Goal: Transaction & Acquisition: Subscribe to service/newsletter

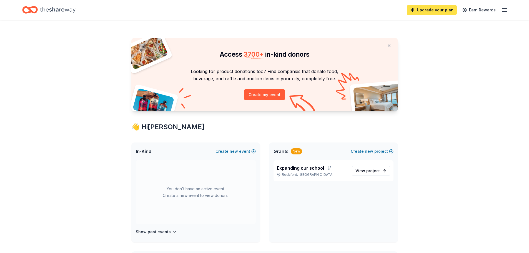
click at [438, 13] on link "Upgrade your plan" at bounding box center [431, 10] width 50 height 10
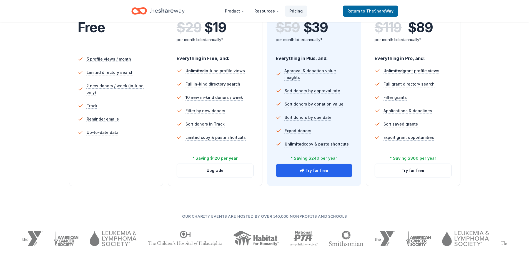
scroll to position [139, 0]
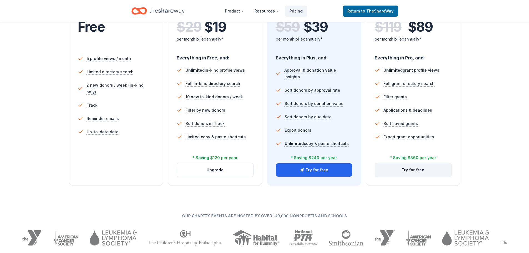
click at [414, 170] on button "Try for free" at bounding box center [413, 169] width 76 height 13
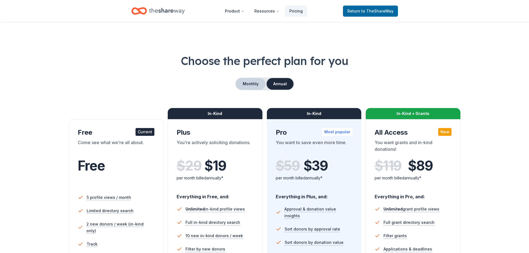
click at [252, 83] on button "Monthly" at bounding box center [251, 84] width 30 height 12
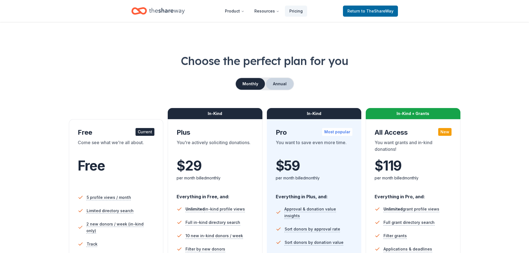
click at [277, 81] on button "Annual" at bounding box center [279, 84] width 27 height 12
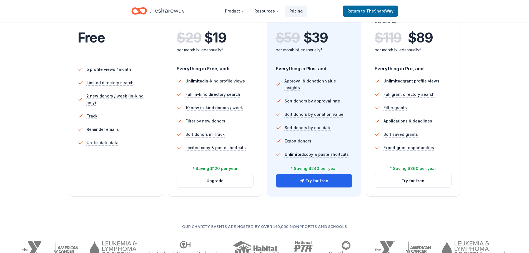
scroll to position [166, 0]
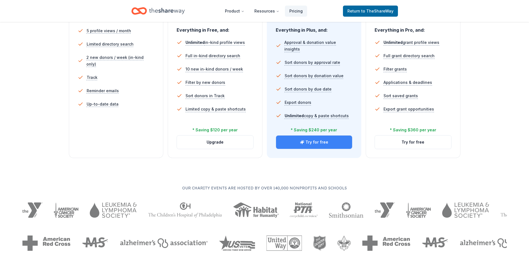
click at [316, 141] on button "Try for free" at bounding box center [314, 141] width 76 height 13
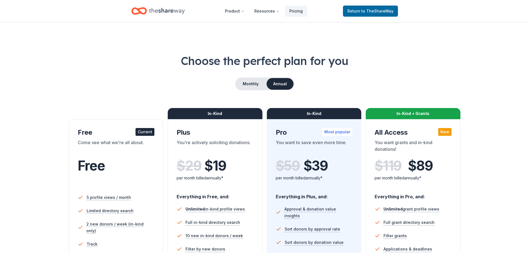
scroll to position [166, 0]
